Goal: Navigation & Orientation: Understand site structure

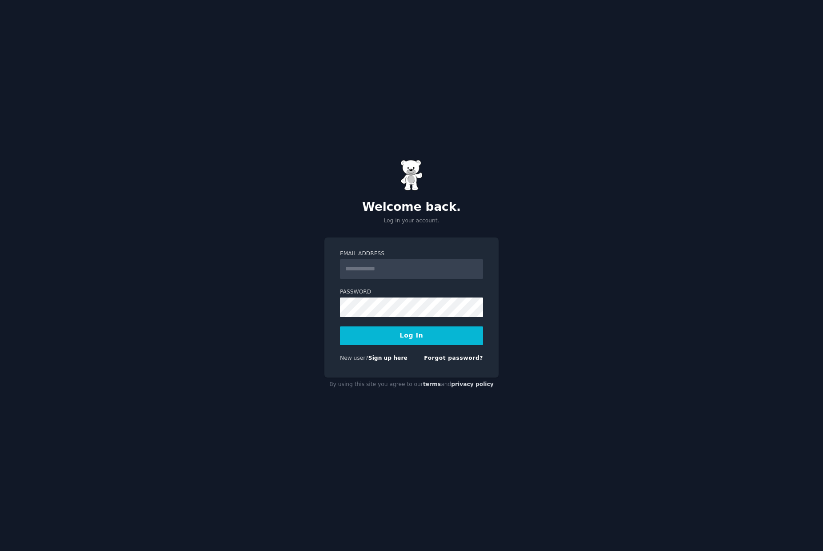
click at [411, 271] on input "Email Address" at bounding box center [411, 269] width 143 height 20
type input "**********"
click at [411, 341] on button "Log In" at bounding box center [411, 335] width 143 height 19
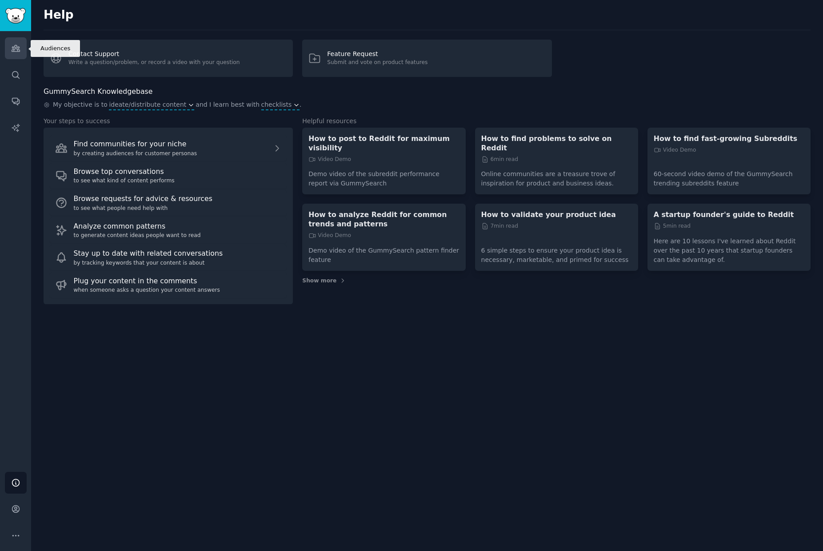
click at [20, 43] on link "Audiences" at bounding box center [16, 48] width 22 height 22
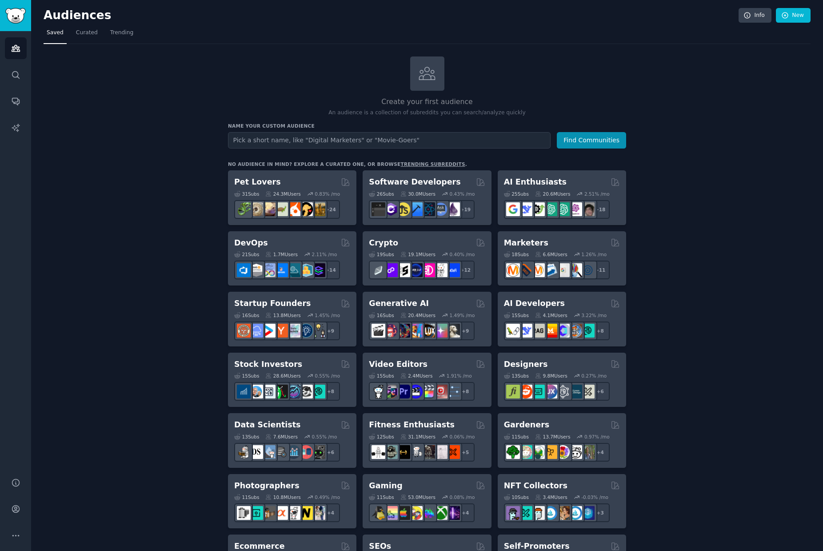
click at [68, 20] on h2 "Audiences" at bounding box center [391, 15] width 695 height 14
click at [77, 30] on span "Curated" at bounding box center [87, 33] width 22 height 8
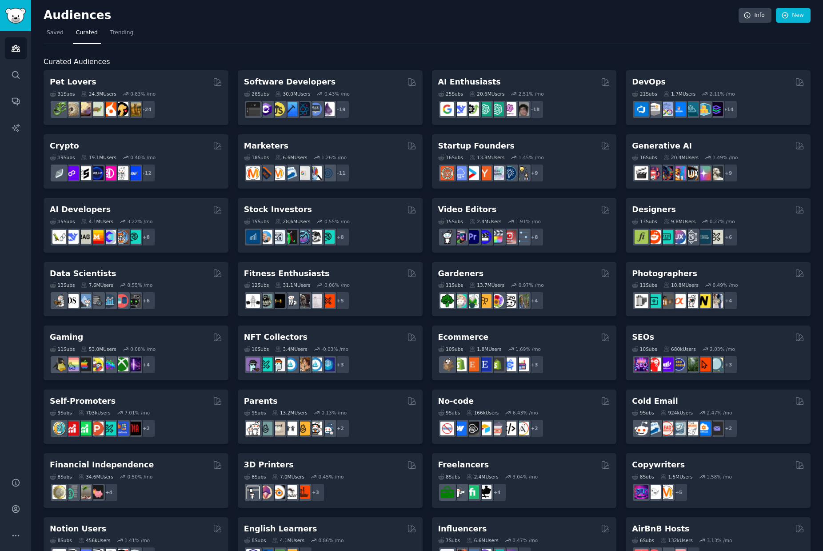
click at [113, 25] on div "Audiences Info New" at bounding box center [427, 17] width 767 height 18
click at [114, 31] on span "Trending" at bounding box center [121, 33] width 23 height 8
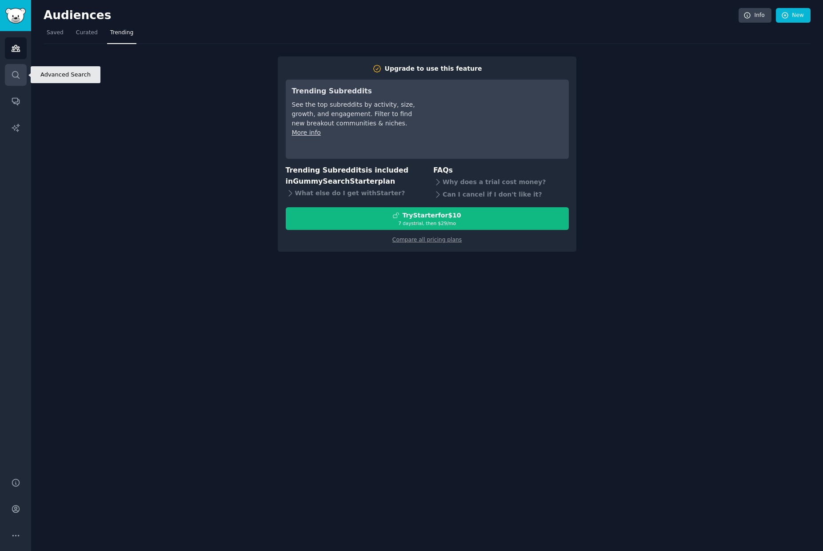
click at [8, 70] on link "Search" at bounding box center [16, 75] width 22 height 22
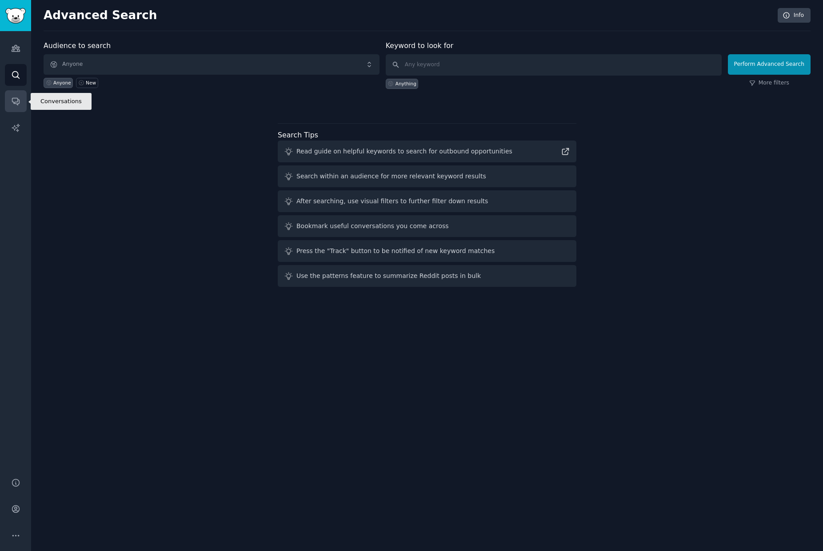
click at [6, 102] on link "Conversations" at bounding box center [16, 101] width 22 height 22
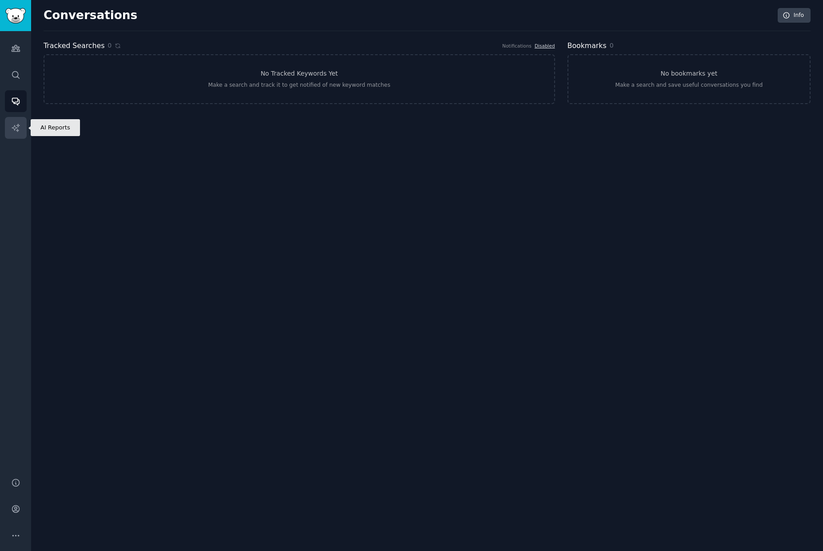
click at [12, 120] on link "AI Reports" at bounding box center [16, 128] width 22 height 22
